Goal: Transaction & Acquisition: Subscribe to service/newsletter

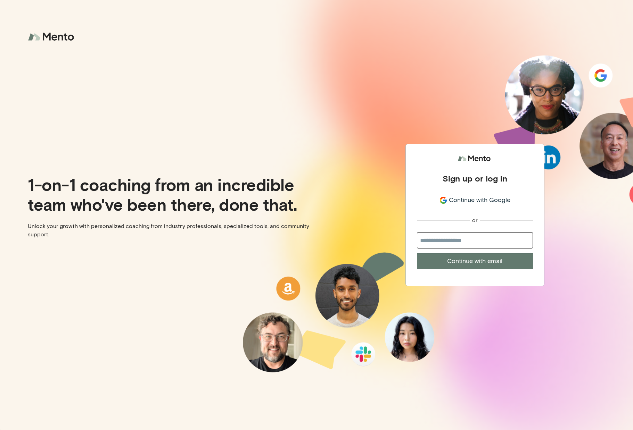
click at [445, 245] on input "email" at bounding box center [475, 240] width 116 height 16
type input "**********"
click at [483, 261] on button "Continue with email" at bounding box center [475, 261] width 116 height 16
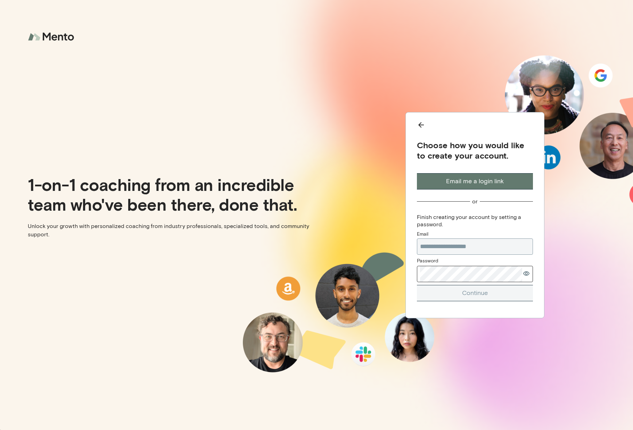
click at [0, 430] on com-1password-button at bounding box center [0, 430] width 0 height 0
click at [398, 274] on div "**********" at bounding box center [474, 215] width 316 height 430
click at [399, 274] on div "**********" at bounding box center [474, 215] width 316 height 430
click at [0, 430] on com-1password-button at bounding box center [0, 430] width 0 height 0
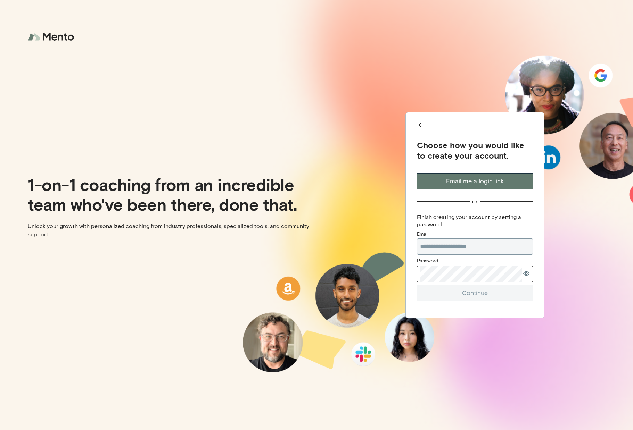
click at [0, 430] on com-1password-button at bounding box center [0, 430] width 0 height 0
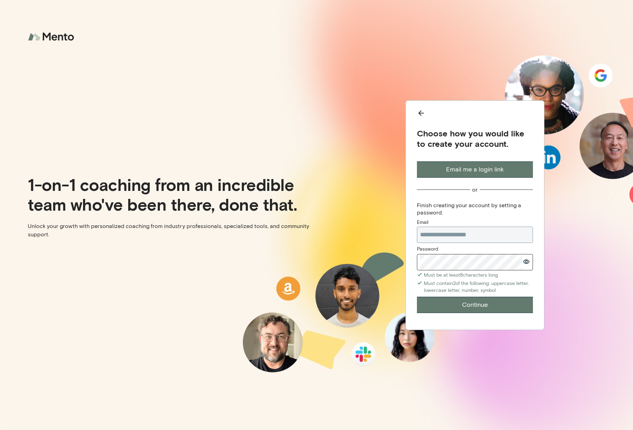
click at [409, 255] on div "**********" at bounding box center [474, 215] width 139 height 230
click at [438, 304] on button "Continue" at bounding box center [475, 305] width 116 height 16
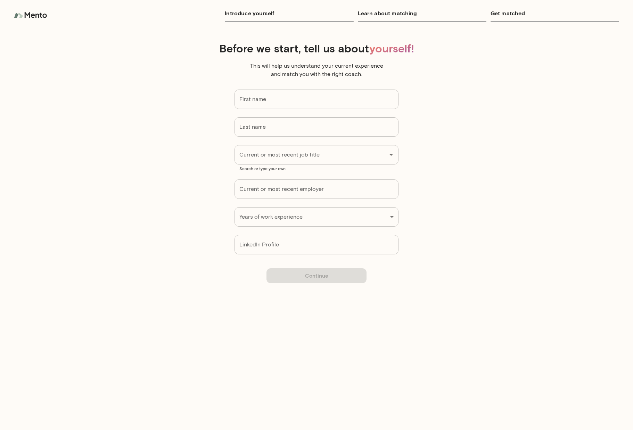
click at [254, 98] on input "First name" at bounding box center [316, 99] width 164 height 19
type input "****"
type input "*****"
click at [364, 151] on input "Current or most recent job title" at bounding box center [306, 154] width 138 height 13
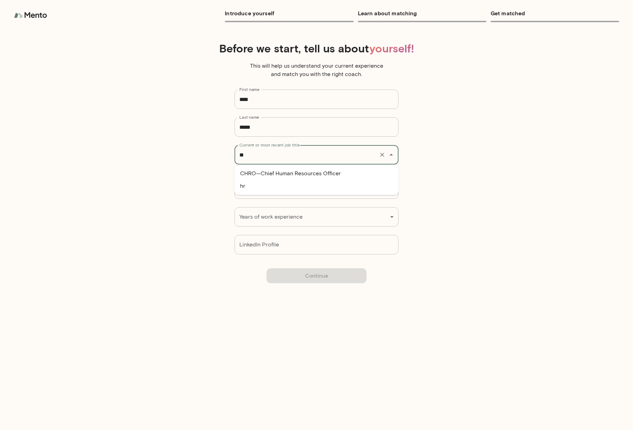
click at [347, 183] on li "hr" at bounding box center [316, 186] width 164 height 12
type input "**"
click at [335, 191] on input "Current or most recent employer" at bounding box center [316, 188] width 164 height 19
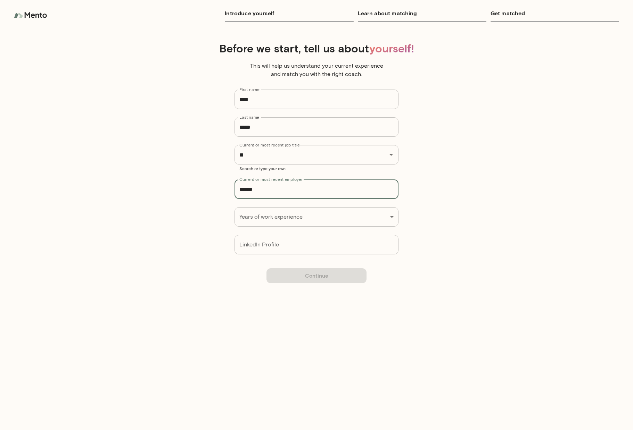
type input "******"
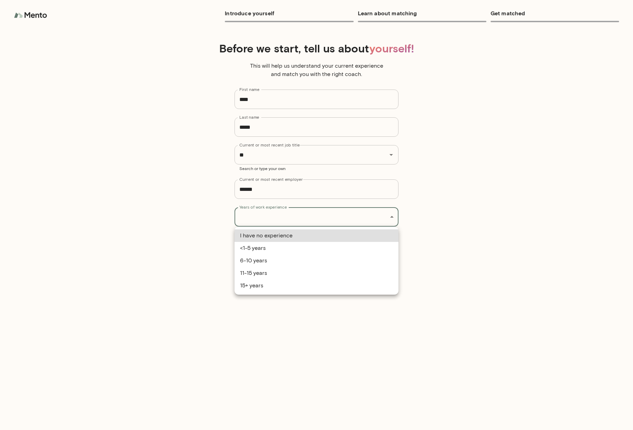
click at [307, 217] on div "Introduce yourself Learn about matching Get matched Before we start, tell us ab…" at bounding box center [316, 215] width 633 height 430
click at [275, 272] on li "11-15 years" at bounding box center [316, 273] width 164 height 12
type input "**********"
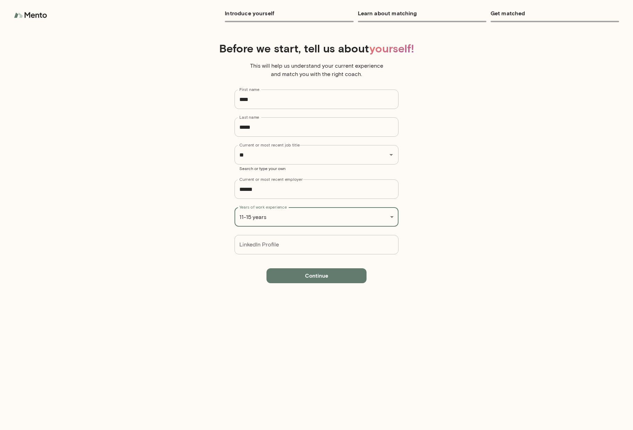
click at [286, 248] on input "LinkedIn Profile" at bounding box center [316, 244] width 164 height 19
click at [316, 274] on button "Continue" at bounding box center [316, 275] width 100 height 15
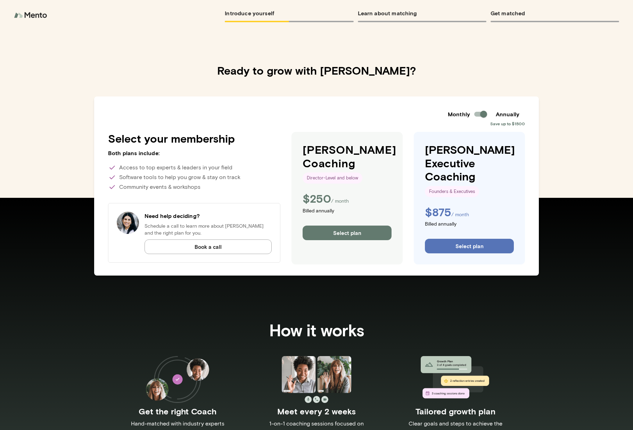
click at [333, 209] on p "Billed annually" at bounding box center [346, 212] width 89 height 8
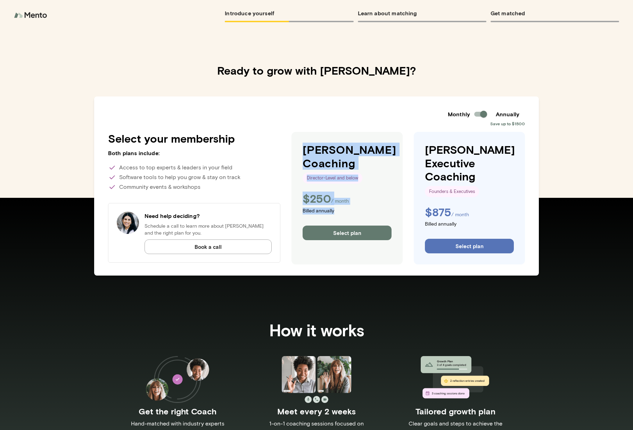
drag, startPoint x: 350, startPoint y: 210, endPoint x: 306, endPoint y: 151, distance: 74.1
click at [306, 151] on div "[PERSON_NAME] Coaching Director-Level and below $ 250 / month Billed annually S…" at bounding box center [346, 198] width 111 height 133
drag, startPoint x: 307, startPoint y: 147, endPoint x: 368, endPoint y: 217, distance: 93.2
click at [368, 217] on div "[PERSON_NAME] Coaching Director-Level and below $ 250 / month Billed annually S…" at bounding box center [346, 198] width 111 height 133
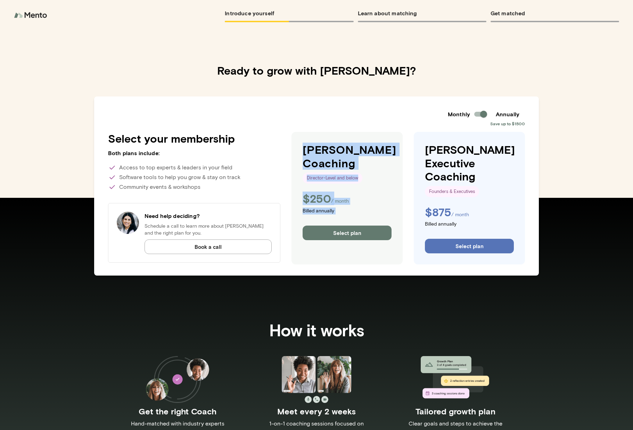
click at [368, 217] on div "[PERSON_NAME] Coaching Director-Level and below $ 250 / month Billed annually S…" at bounding box center [346, 191] width 89 height 97
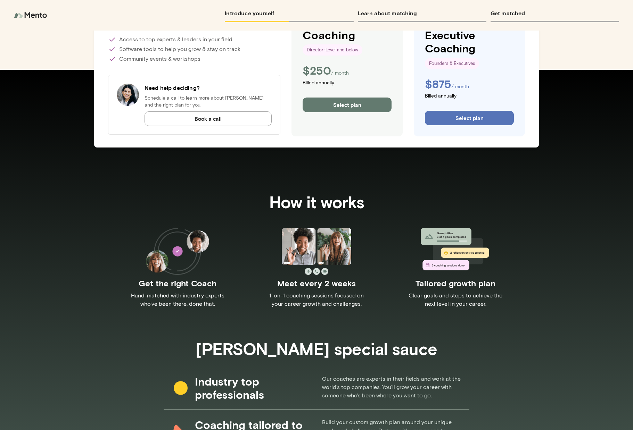
scroll to position [154, 0]
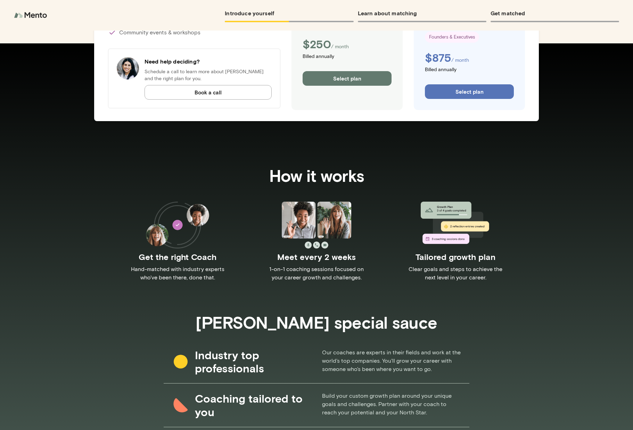
click at [172, 265] on p "Hand-matched with industry experts who've been there, done that." at bounding box center [177, 273] width 104 height 17
drag, startPoint x: 133, startPoint y: 268, endPoint x: 222, endPoint y: 281, distance: 90.1
click at [222, 281] on div "Get the right Coach Hand-matched with industry experts who've been there, done …" at bounding box center [316, 246] width 417 height 88
click at [274, 274] on p "1-on-1 coaching sessions focused on your career growth and challenges." at bounding box center [316, 273] width 104 height 17
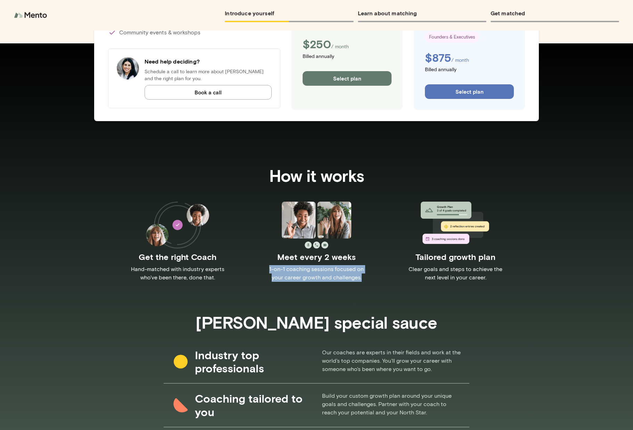
drag, startPoint x: 272, startPoint y: 259, endPoint x: 363, endPoint y: 279, distance: 94.0
click at [363, 279] on div "Meet every 2 weeks 1-on-1 coaching sessions focused on your career growth and c…" at bounding box center [316, 242] width 139 height 80
click at [363, 279] on p "1-on-1 coaching sessions focused on your career growth and challenges." at bounding box center [316, 273] width 104 height 17
click at [407, 262] on div "Tailored growth plan Clear goals and steps to achieve the next level in your ca…" at bounding box center [455, 242] width 139 height 80
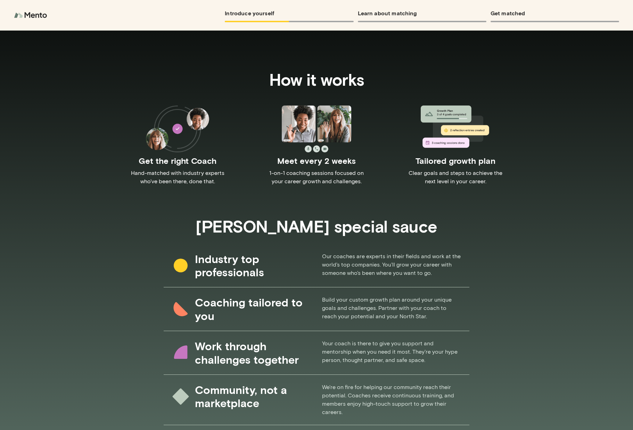
scroll to position [274, 0]
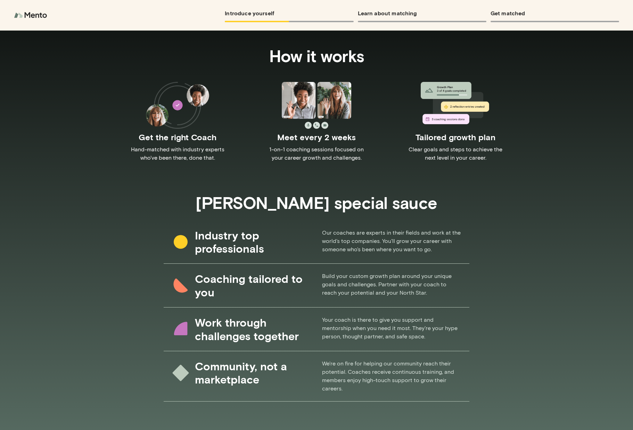
click at [351, 273] on div "Coaching tailored to you Build your custom growth plan around your unique goals…" at bounding box center [317, 286] width 306 height 44
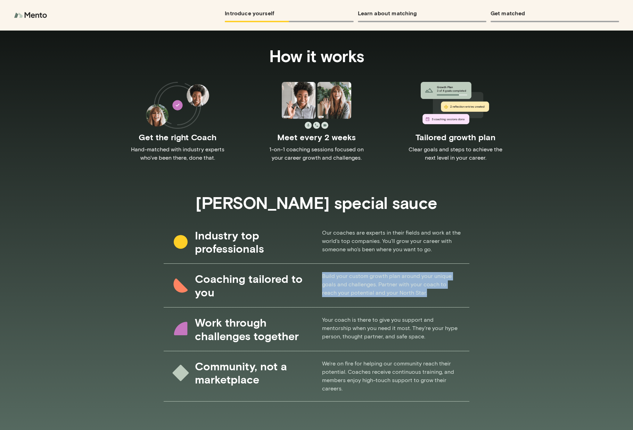
drag, startPoint x: 323, startPoint y: 272, endPoint x: 420, endPoint y: 295, distance: 99.3
click at [420, 295] on div "Coaching tailored to you Build your custom growth plan around your unique goals…" at bounding box center [317, 286] width 306 height 44
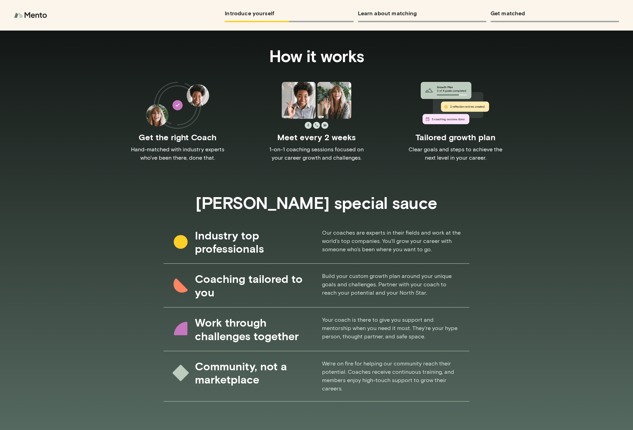
click at [444, 245] on div "Industry top professionals Our coaches are experts in their fields and work at …" at bounding box center [317, 242] width 306 height 44
click at [435, 247] on div "Industry top professionals Our coaches are experts in their fields and work at …" at bounding box center [317, 242] width 306 height 44
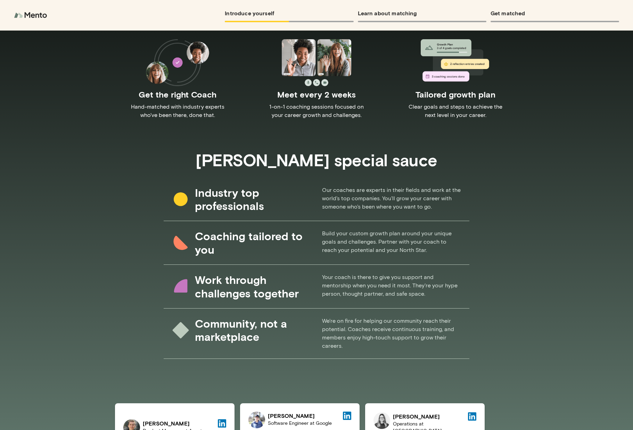
scroll to position [324, 0]
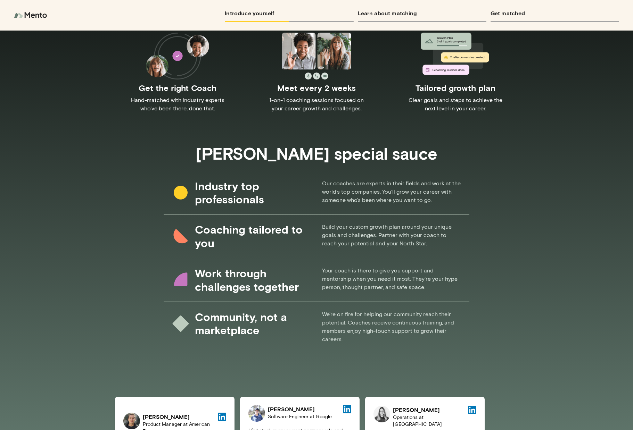
click at [359, 276] on div "Work through challenges together Your coach is there to give you support and me…" at bounding box center [317, 280] width 306 height 44
drag, startPoint x: 339, startPoint y: 276, endPoint x: 444, endPoint y: 286, distance: 105.6
click at [442, 290] on div "Work through challenges together Your coach is there to give you support and me…" at bounding box center [317, 280] width 306 height 44
click at [444, 286] on div "Work through challenges together Your coach is there to give you support and me…" at bounding box center [317, 280] width 306 height 44
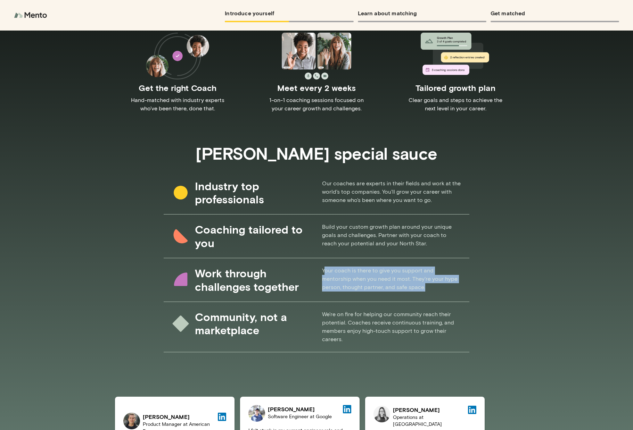
drag, startPoint x: 443, startPoint y: 288, endPoint x: 323, endPoint y: 268, distance: 121.2
click at [323, 268] on div "Work through challenges together Your coach is there to give you support and me…" at bounding box center [317, 280] width 306 height 44
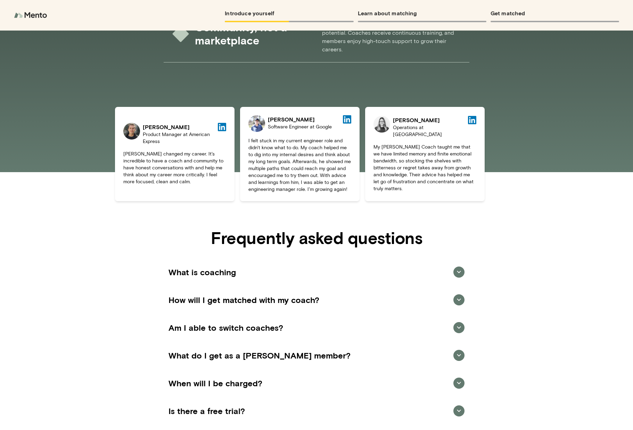
scroll to position [622, 0]
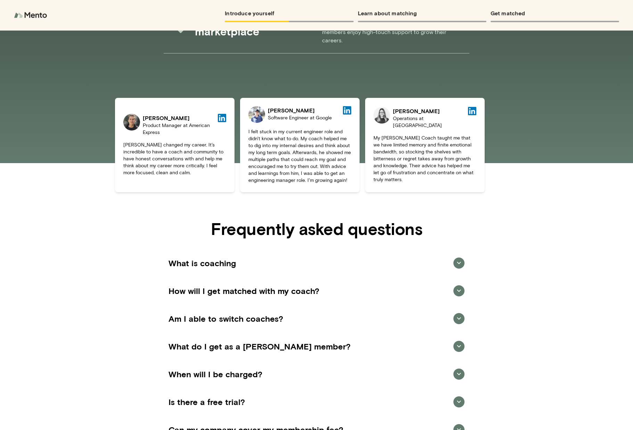
click at [311, 287] on h5 "How will I get matched with my coach?" at bounding box center [291, 290] width 246 height 11
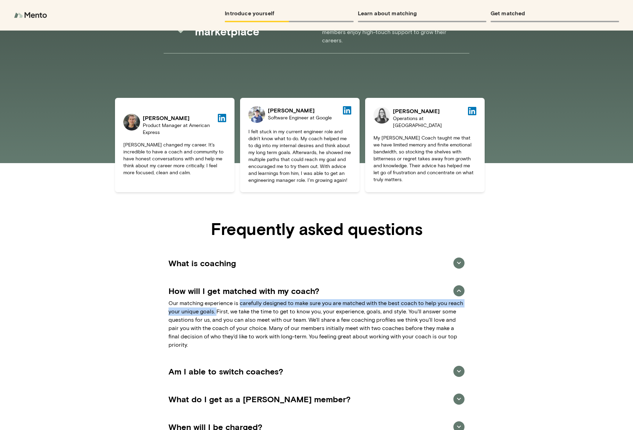
drag, startPoint x: 240, startPoint y: 303, endPoint x: 216, endPoint y: 309, distance: 24.4
click at [216, 309] on p "Our matching experience is carefully designed to make sure you are matched with…" at bounding box center [316, 324] width 296 height 50
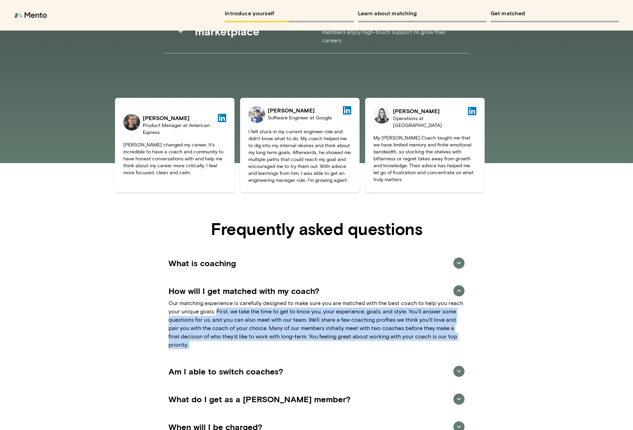
drag, startPoint x: 216, startPoint y: 309, endPoint x: 214, endPoint y: 340, distance: 30.3
click at [214, 340] on div "How will I get matched with my coach? Our matching experience is carefully desi…" at bounding box center [316, 317] width 312 height 81
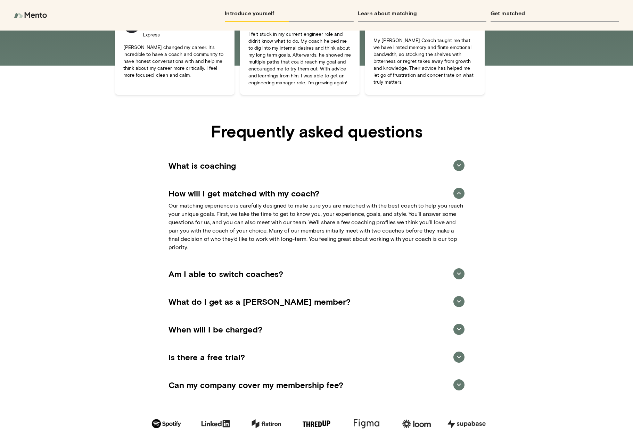
click at [243, 269] on h5 "Am I able to switch coaches?" at bounding box center [291, 273] width 246 height 11
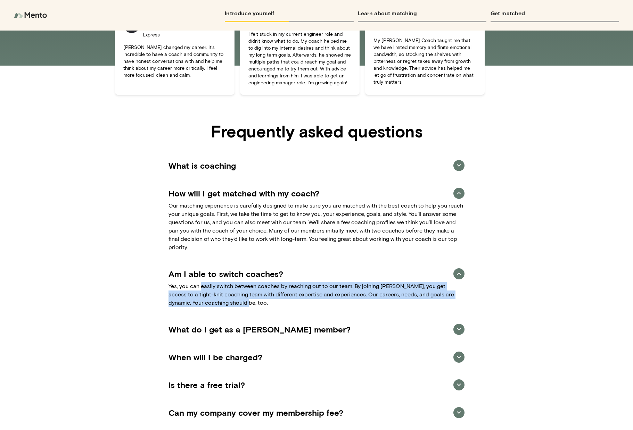
drag, startPoint x: 200, startPoint y: 278, endPoint x: 248, endPoint y: 294, distance: 50.0
click at [248, 294] on p "Yes, you can easily switch between coaches by reaching out to our team. By join…" at bounding box center [316, 294] width 296 height 25
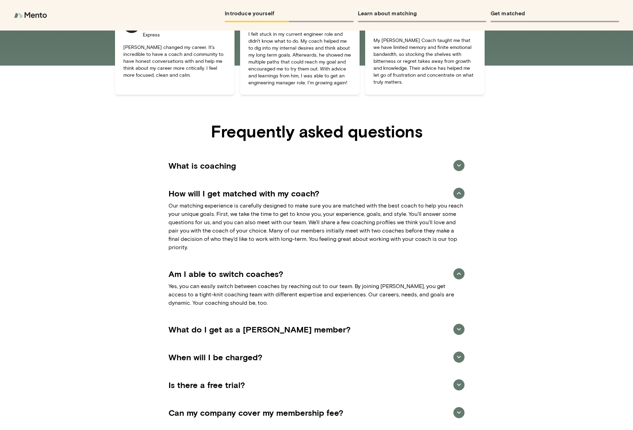
click at [234, 324] on h5 "What do I get as a [PERSON_NAME] member?" at bounding box center [291, 329] width 246 height 11
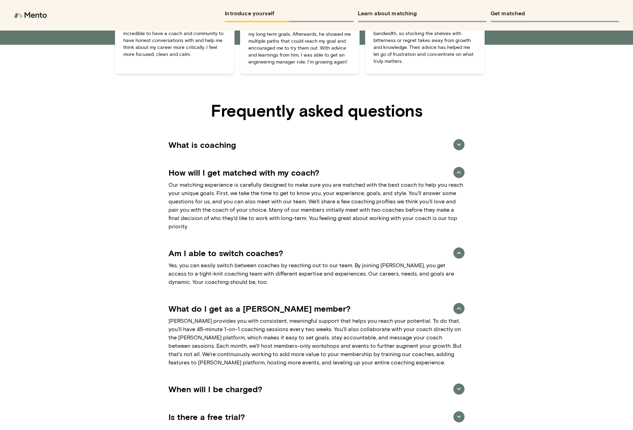
scroll to position [803, 0]
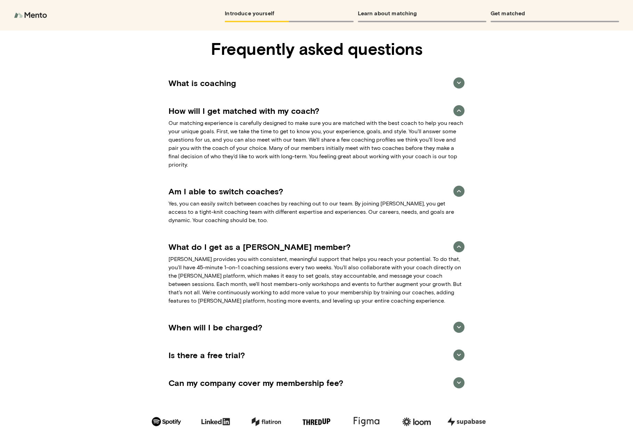
click at [234, 322] on h5 "When will I be charged?" at bounding box center [291, 327] width 246 height 11
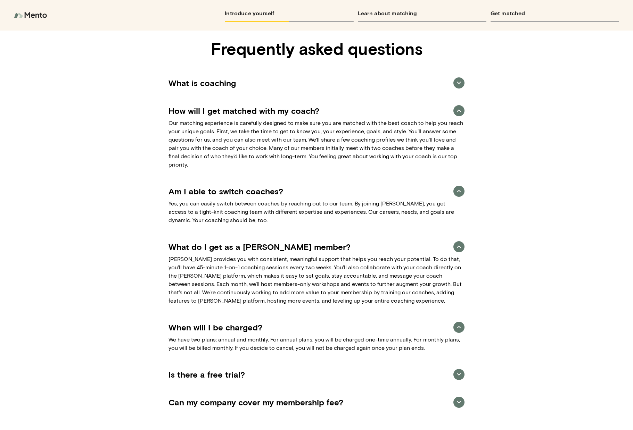
scroll to position [877, 0]
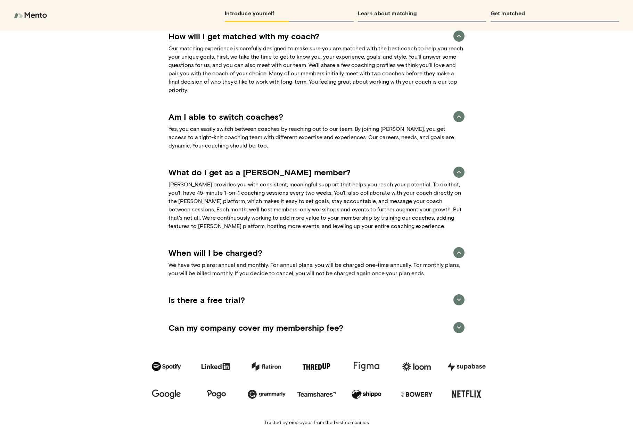
click at [223, 294] on h5 "Is there a free trial?" at bounding box center [291, 299] width 246 height 11
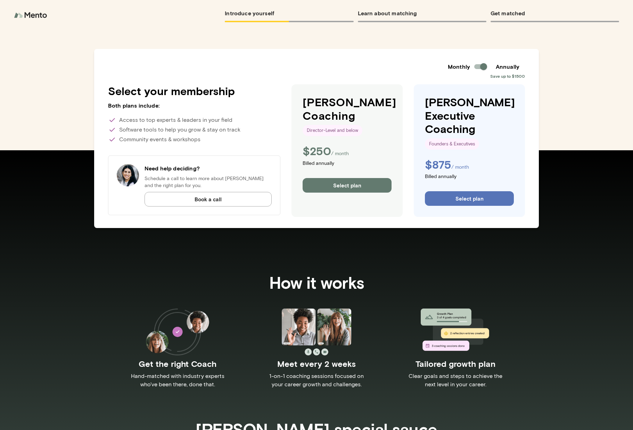
scroll to position [0, 0]
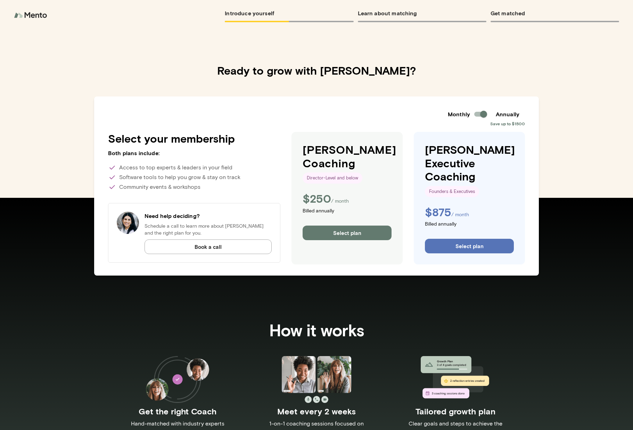
click at [29, 10] on img at bounding box center [31, 15] width 35 height 14
click at [31, 16] on img at bounding box center [31, 15] width 35 height 14
click at [48, 16] on img at bounding box center [31, 15] width 35 height 14
